Goal: Check status: Check status

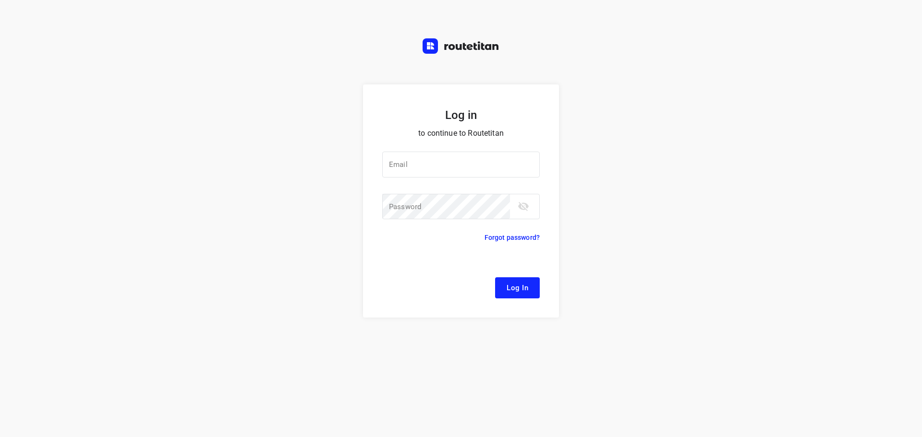
click at [0, 0] on div at bounding box center [0, 0] width 0 height 0
type input "[EMAIL_ADDRESS][DOMAIN_NAME]"
click at [516, 291] on span "Log In" at bounding box center [517, 288] width 22 height 12
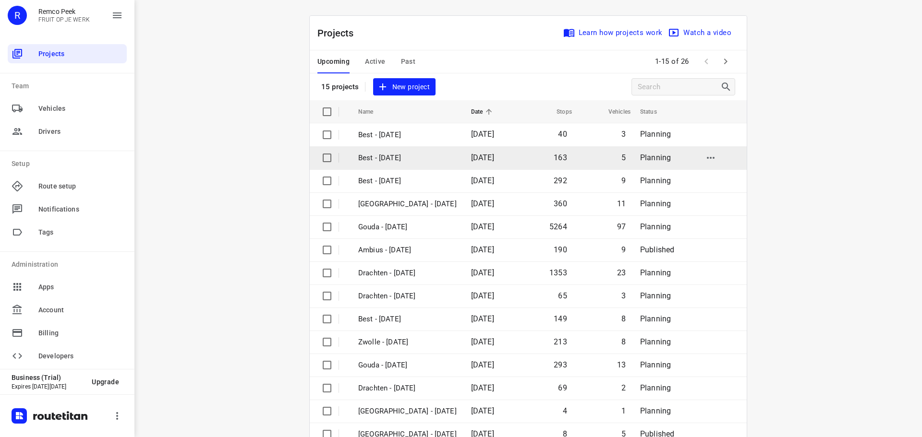
click at [0, 437] on div at bounding box center [0, 437] width 0 height 0
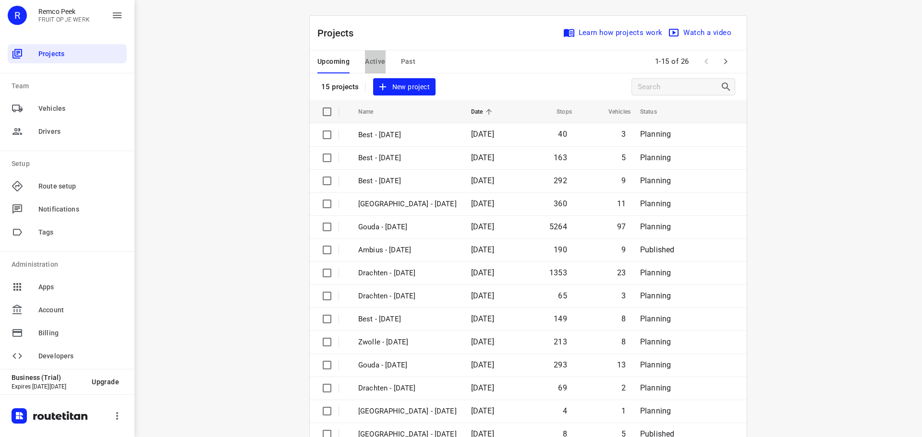
click at [379, 60] on span "Active" at bounding box center [375, 62] width 20 height 12
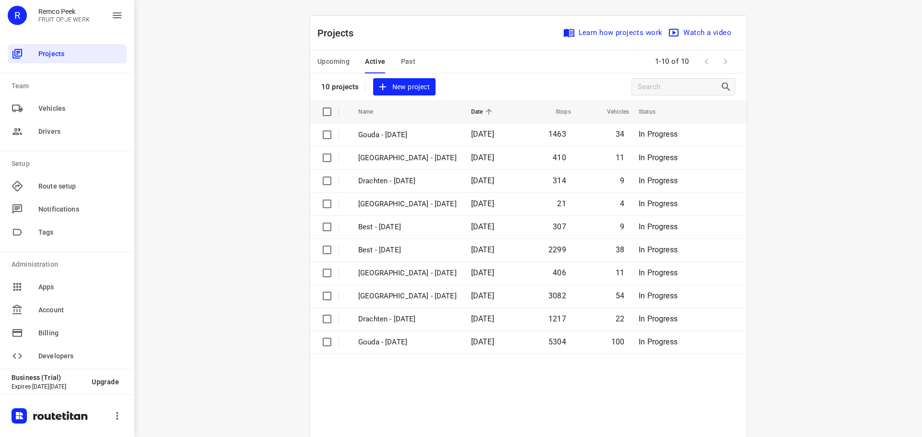
click at [403, 65] on span "Past" at bounding box center [408, 62] width 15 height 12
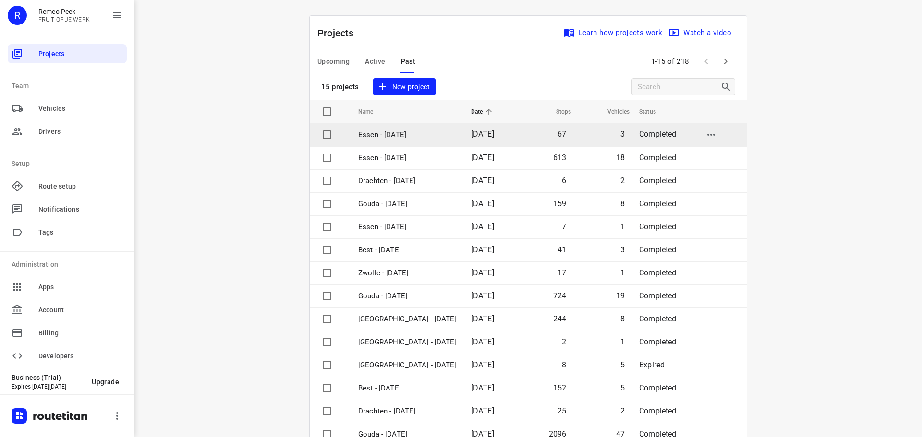
click at [379, 138] on p "Essen - [DATE]" at bounding box center [407, 135] width 98 height 11
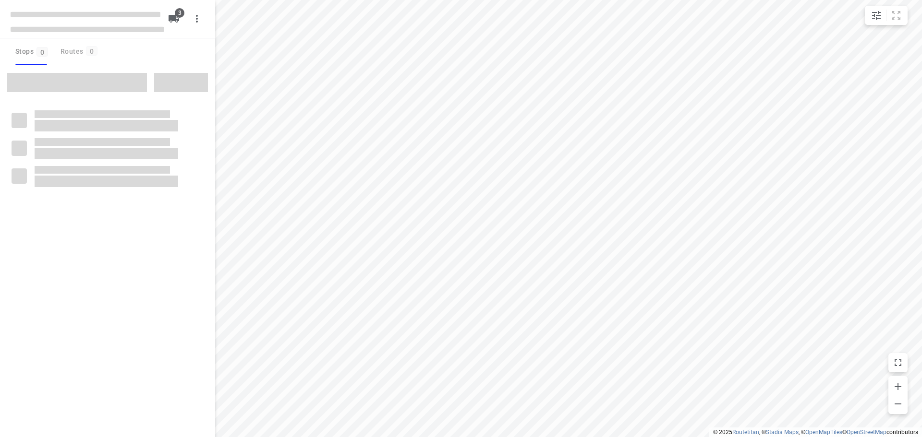
checkbox input "true"
